Goal: Task Accomplishment & Management: Manage account settings

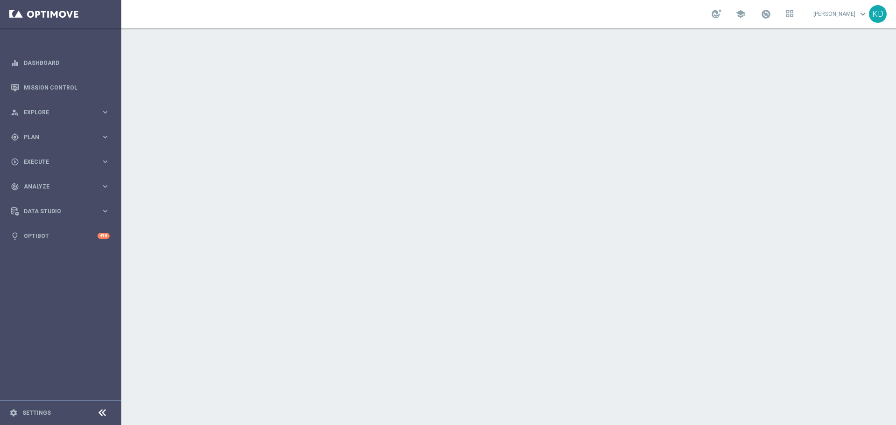
click at [873, 14] on div "KD" at bounding box center [878, 14] width 18 height 18
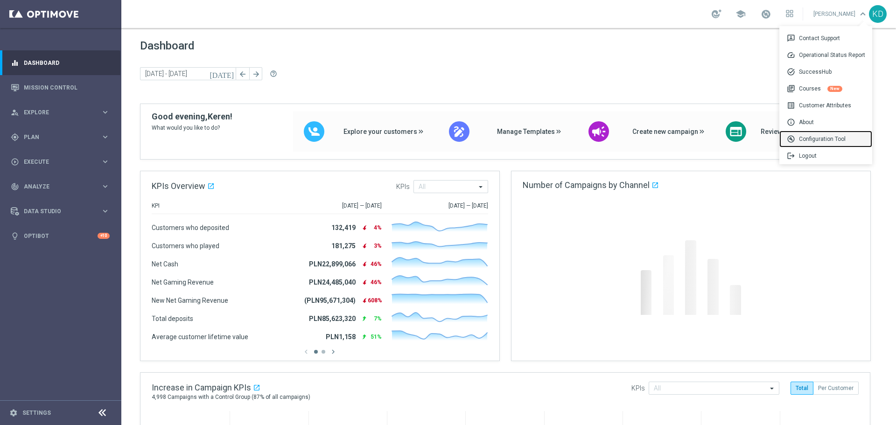
click at [838, 135] on div "build_circle Configuration Tool" at bounding box center [825, 139] width 93 height 17
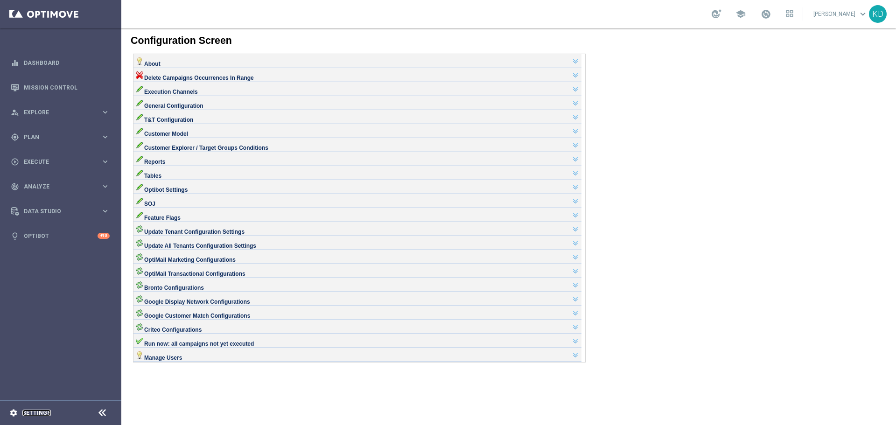
click at [38, 412] on link "Settings" at bounding box center [36, 413] width 28 height 6
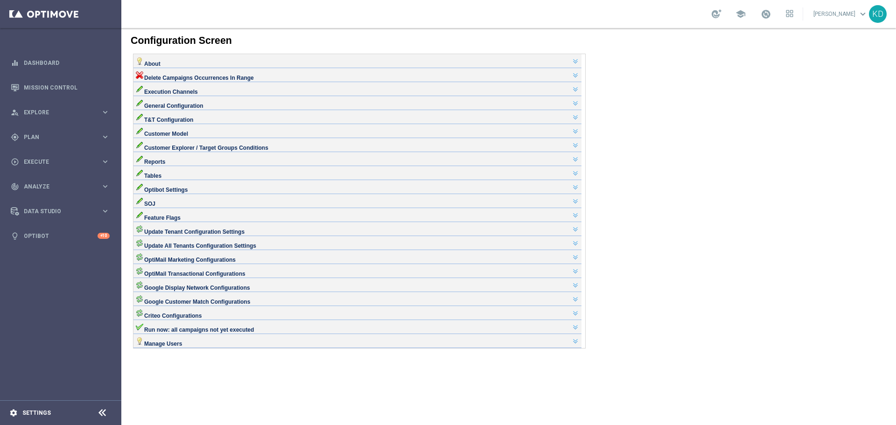
click at [39, 409] on div "settings Settings" at bounding box center [46, 413] width 93 height 8
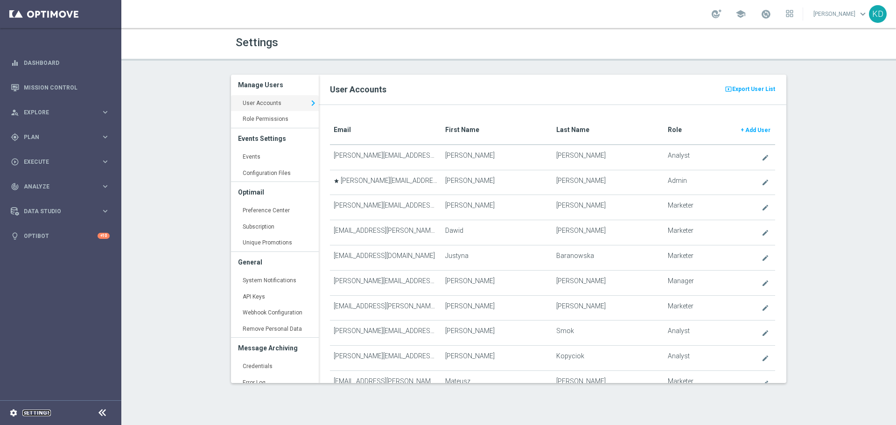
click at [36, 414] on link "Settings" at bounding box center [36, 413] width 28 height 6
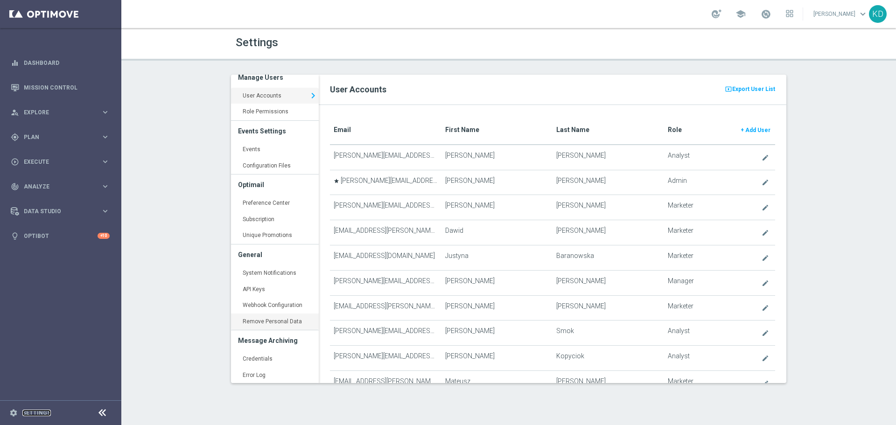
scroll to position [9, 0]
